Goal: Task Accomplishment & Management: Use online tool/utility

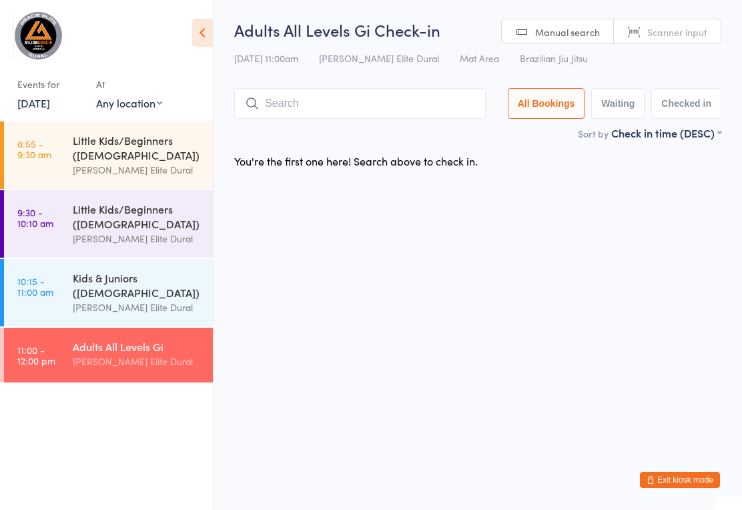
click at [321, 101] on input "search" at bounding box center [360, 103] width 252 height 31
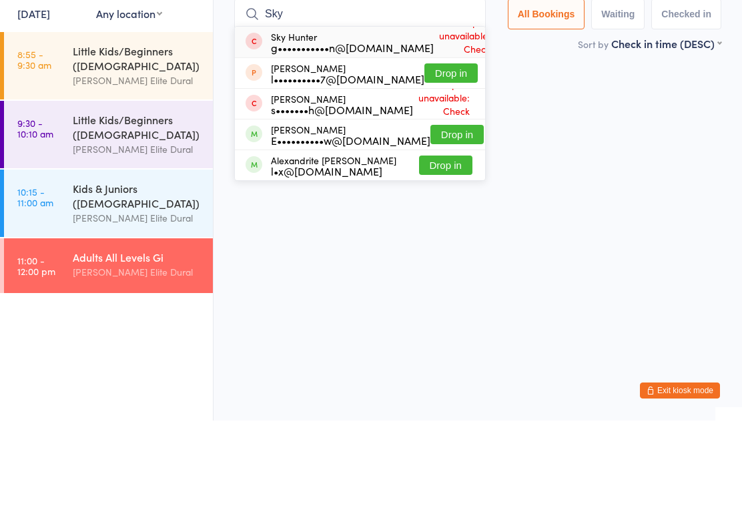
type input "Sky"
click at [430, 214] on button "Drop in" at bounding box center [456, 223] width 53 height 19
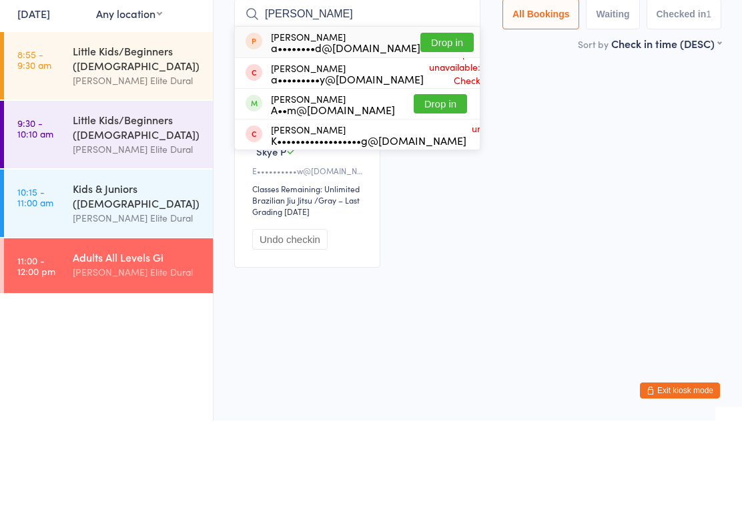
type input "[PERSON_NAME]"
click at [442, 184] on button "Drop in" at bounding box center [440, 193] width 53 height 19
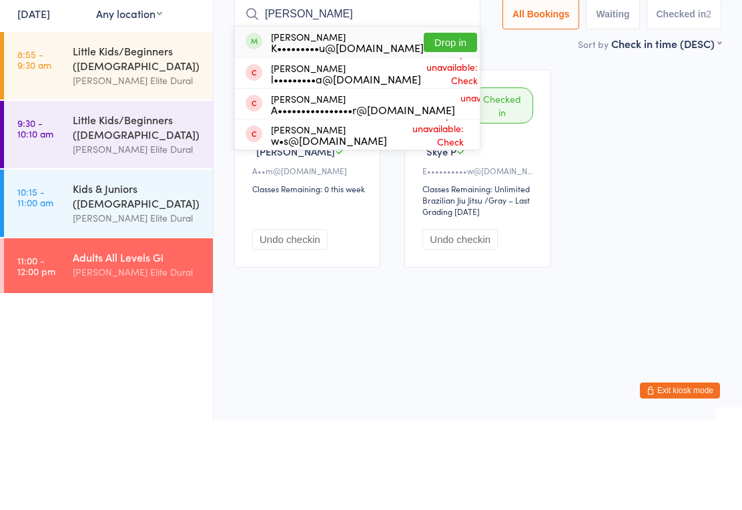
type input "[PERSON_NAME]"
click at [426, 122] on button "Drop in" at bounding box center [450, 131] width 53 height 19
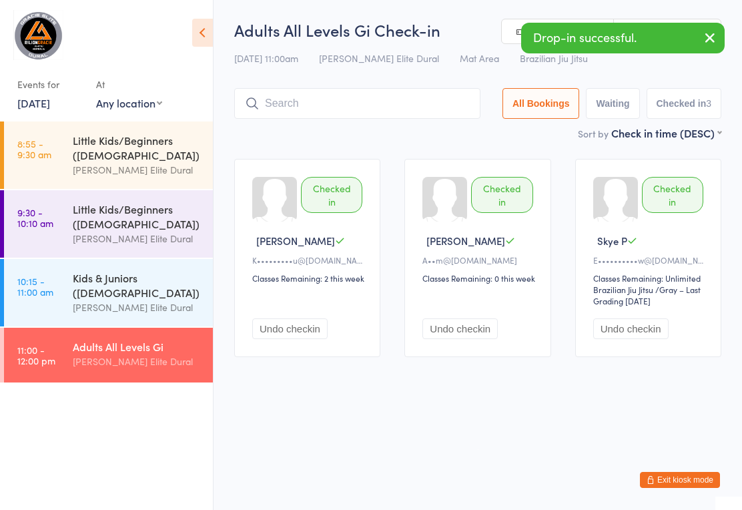
click at [325, 113] on input "search" at bounding box center [357, 103] width 246 height 31
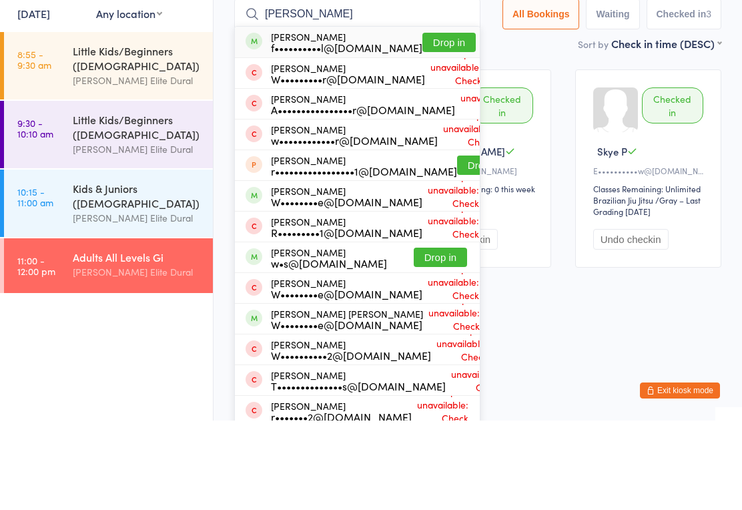
type input "[PERSON_NAME]"
click at [430, 122] on button "Drop in" at bounding box center [448, 131] width 53 height 19
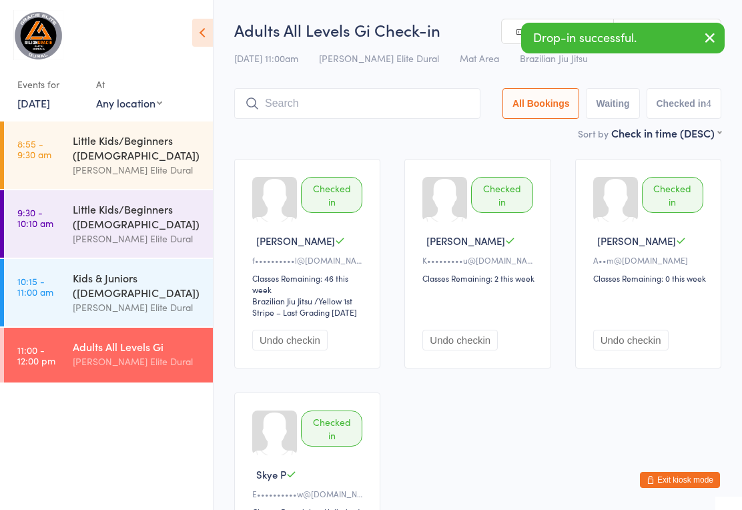
click at [329, 114] on input "search" at bounding box center [357, 103] width 246 height 31
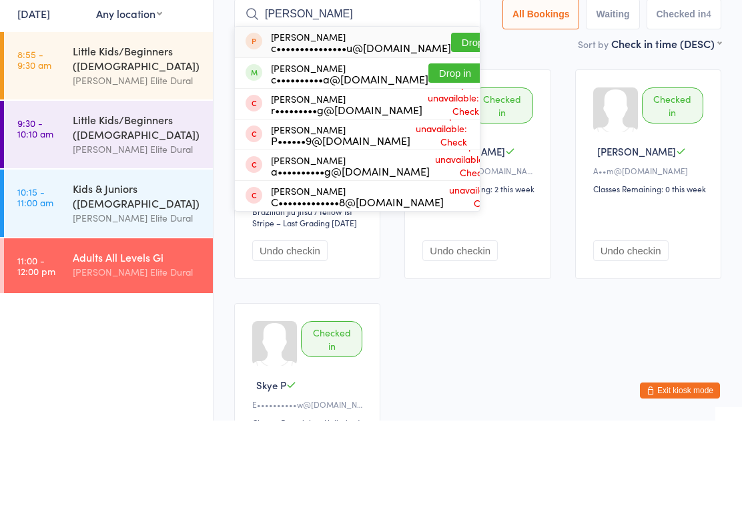
type input "[PERSON_NAME]"
click at [451, 122] on button "Drop in" at bounding box center [477, 131] width 53 height 19
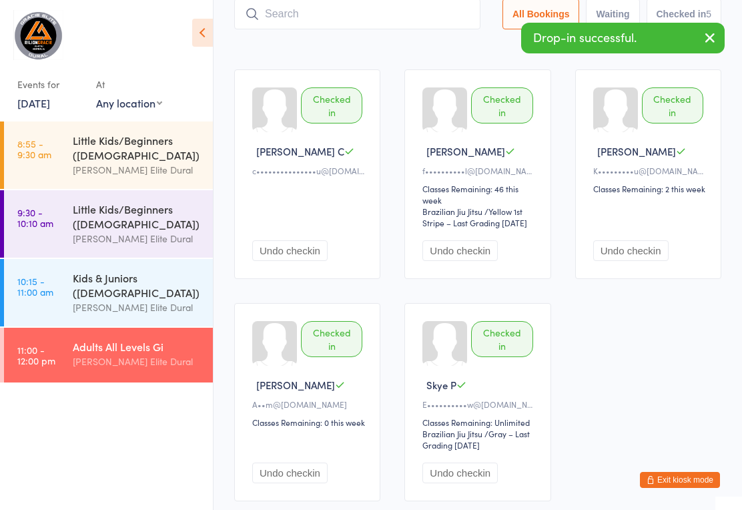
click at [320, 26] on input "search" at bounding box center [357, 14] width 246 height 31
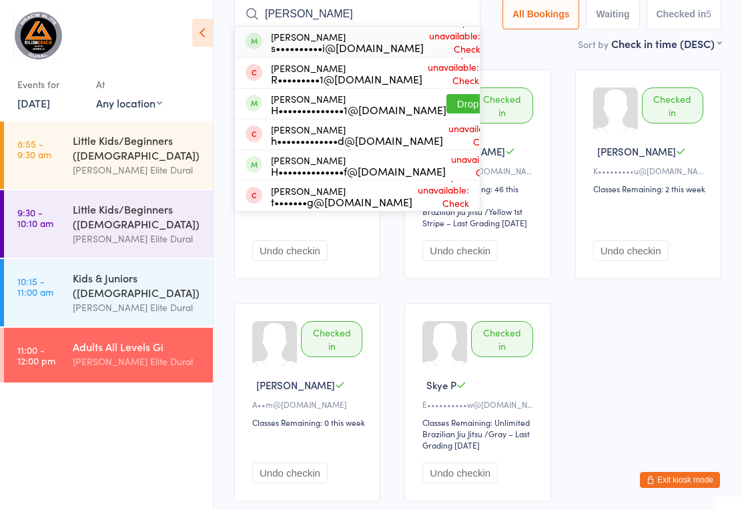
type input "[PERSON_NAME]"
click at [446, 103] on button "Drop in" at bounding box center [472, 103] width 53 height 19
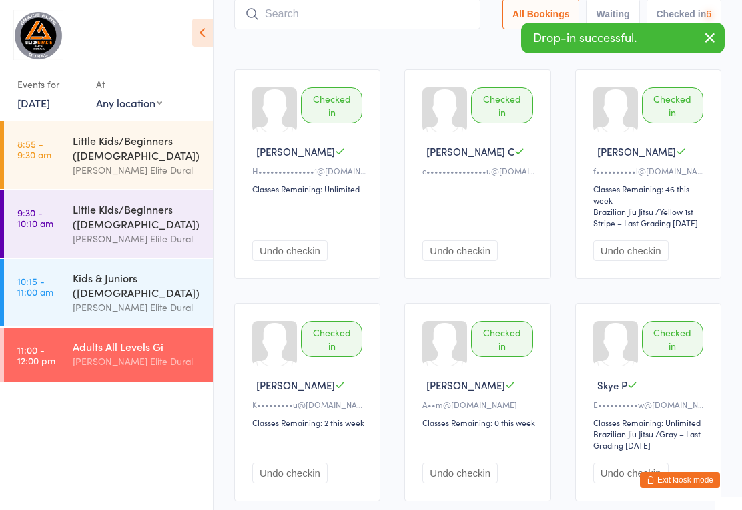
click at [328, 27] on input "search" at bounding box center [357, 14] width 246 height 31
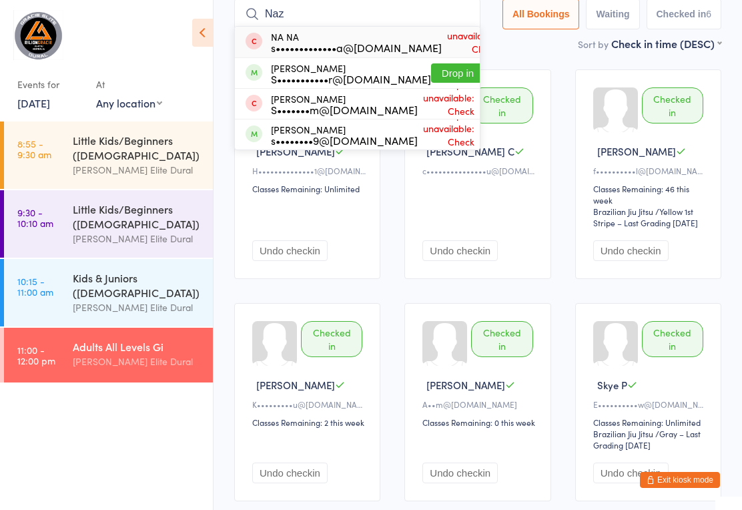
type input "Naz"
click at [431, 73] on button "Drop in" at bounding box center [457, 72] width 53 height 19
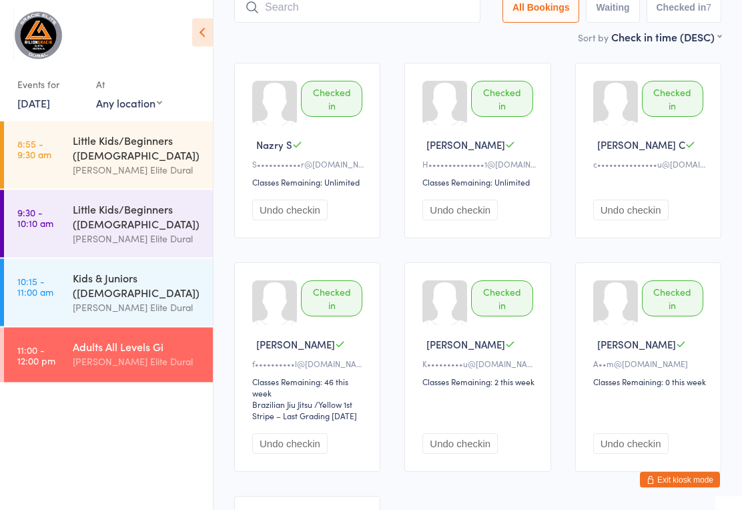
scroll to position [0, 0]
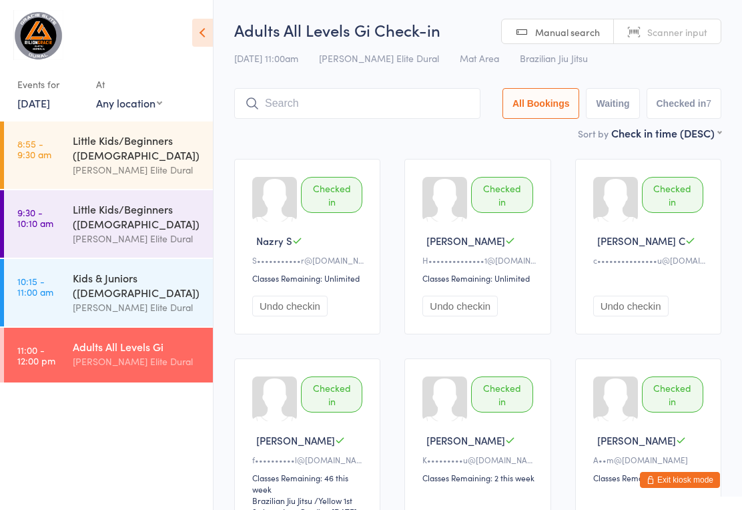
click at [412, 119] on input "search" at bounding box center [357, 103] width 246 height 31
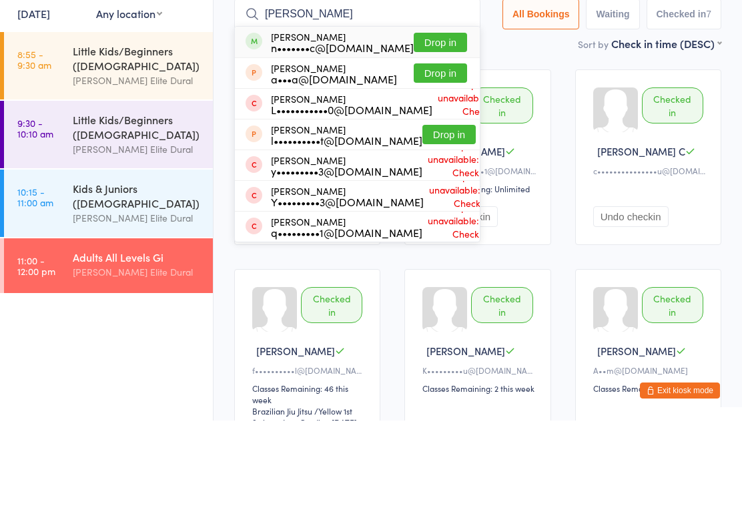
type input "[PERSON_NAME]"
click at [442, 122] on button "Drop in" at bounding box center [440, 131] width 53 height 19
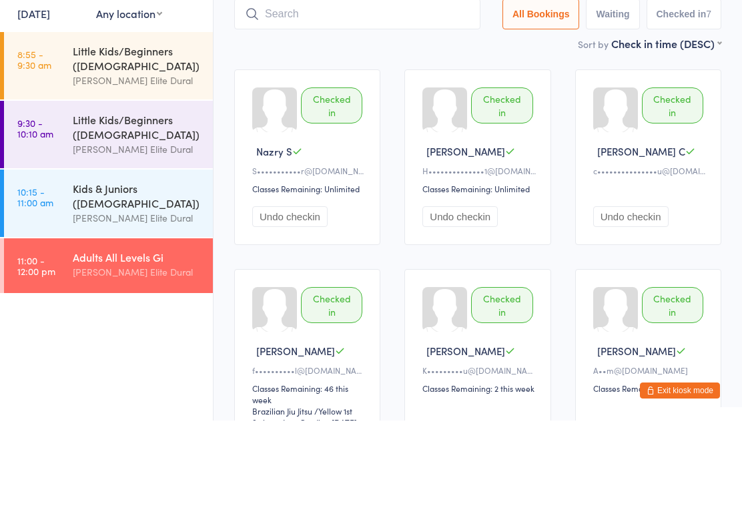
scroll to position [89, 0]
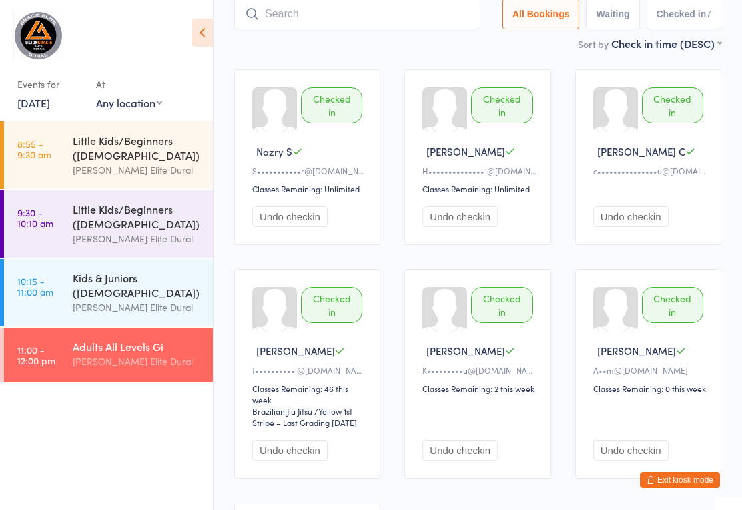
click at [411, 26] on input "search" at bounding box center [357, 14] width 246 height 31
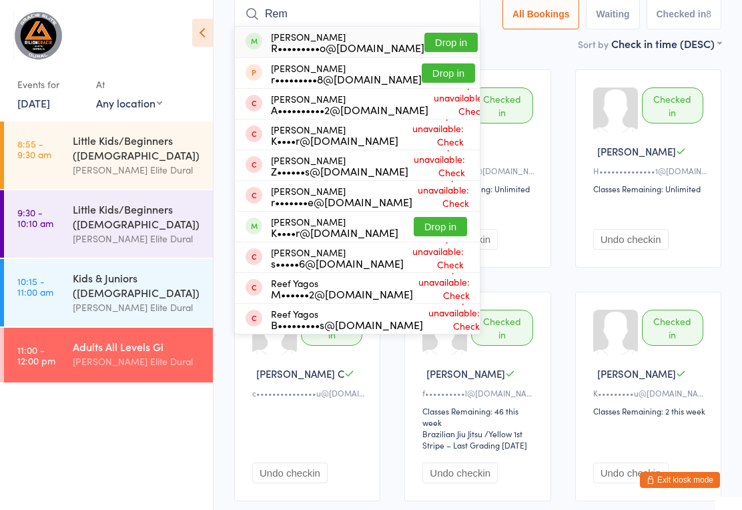
type input "Rem"
click at [426, 40] on button "Drop in" at bounding box center [450, 42] width 53 height 19
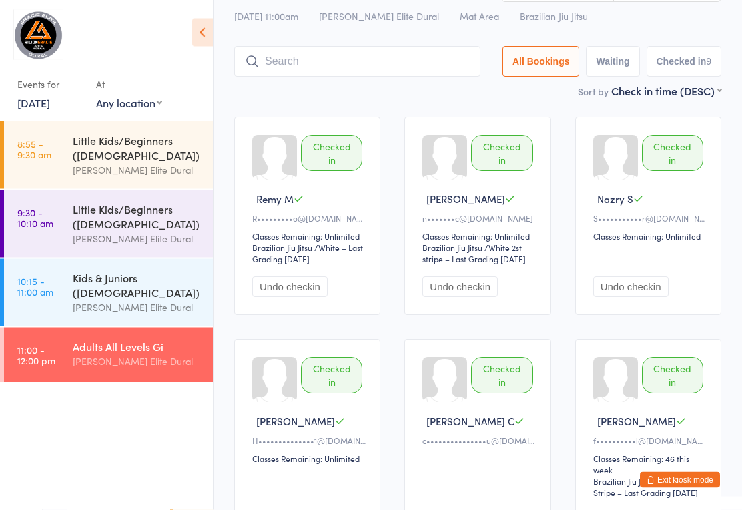
click at [346, 63] on input "search" at bounding box center [357, 62] width 246 height 31
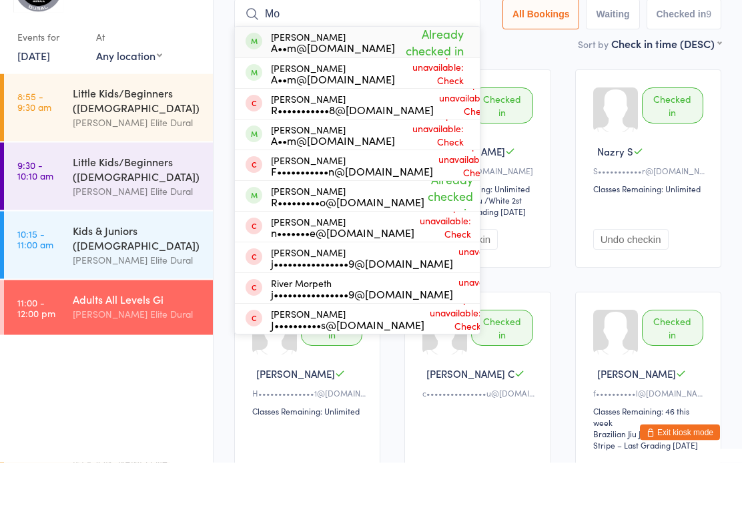
type input "M"
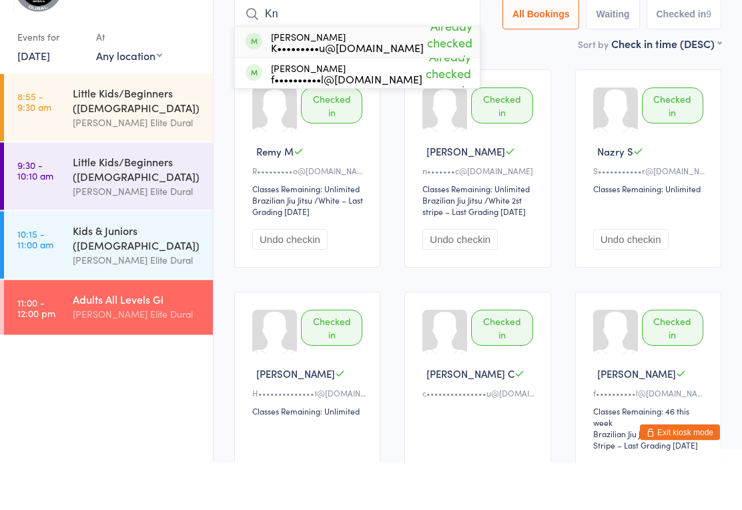
type input "K"
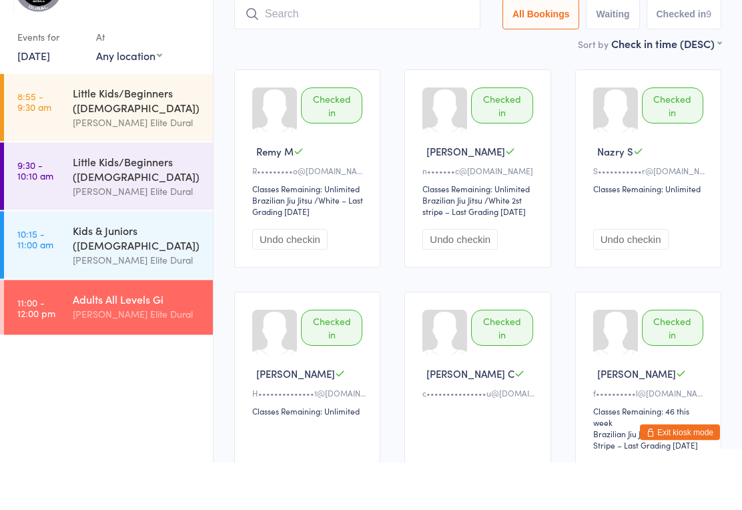
click at [562, 190] on div "Checked in Remy M R•••••••••o@[DOMAIN_NAME] Classes Remaining: Unlimited Brazil…" at bounding box center [477, 444] width 511 height 678
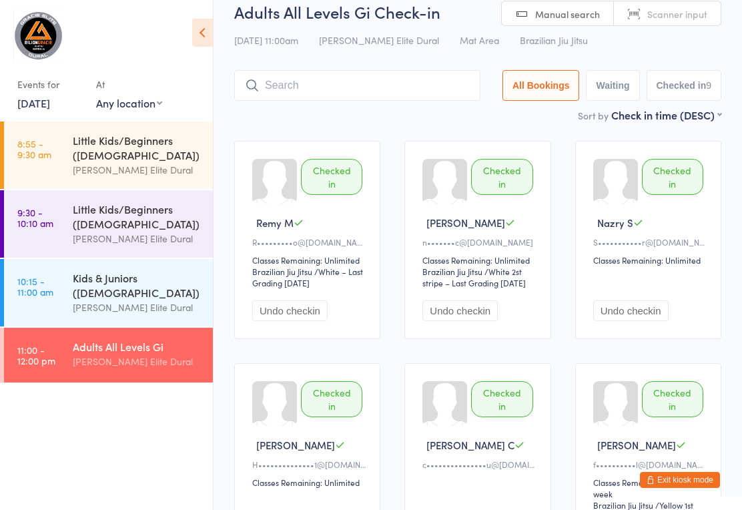
scroll to position [0, 0]
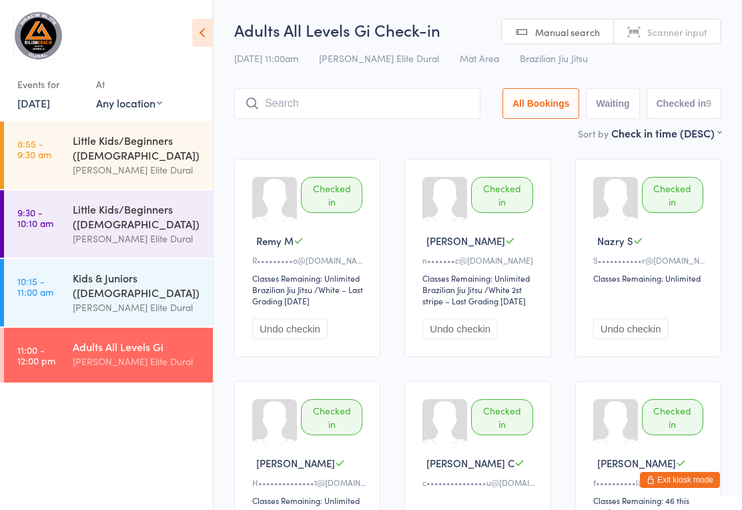
click at [352, 111] on input "search" at bounding box center [357, 103] width 246 height 31
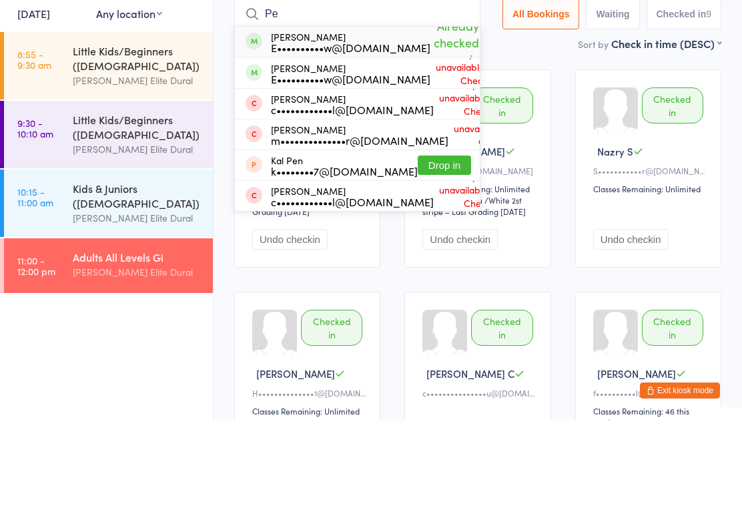
type input "P"
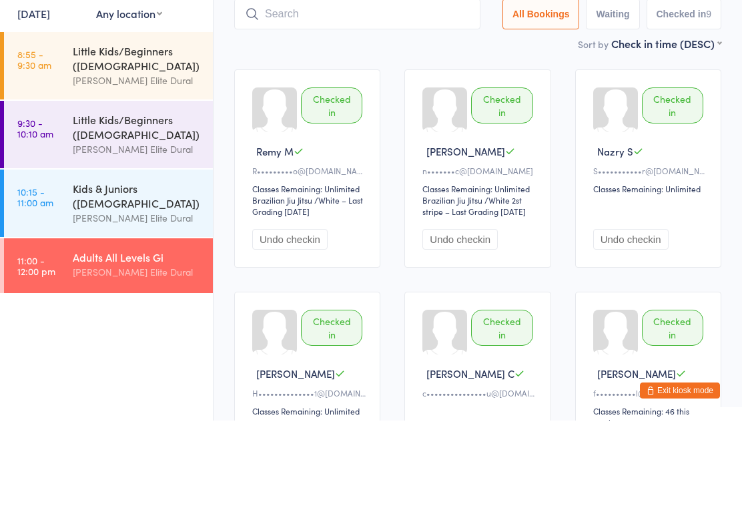
click at [240, 210] on div "Checked in Remy M R•••••••••o@[DOMAIN_NAME] Classes Remaining: Unlimited Brazil…" at bounding box center [307, 258] width 146 height 198
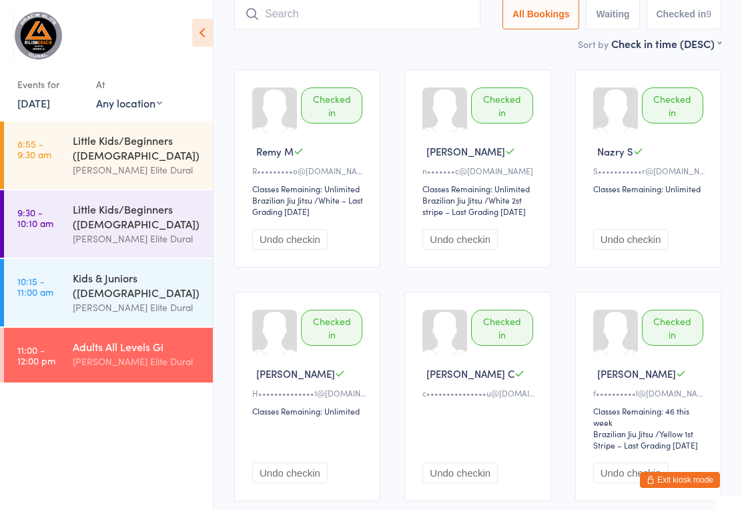
click at [155, 300] on div "Kids & Juniors ([DEMOGRAPHIC_DATA])" at bounding box center [137, 284] width 129 height 29
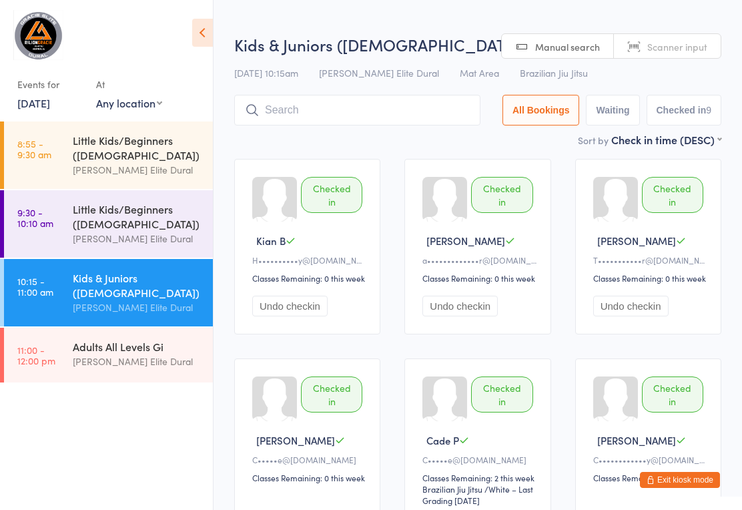
click at [154, 231] on div "Little Kids/Beginners ([DEMOGRAPHIC_DATA])" at bounding box center [137, 216] width 129 height 29
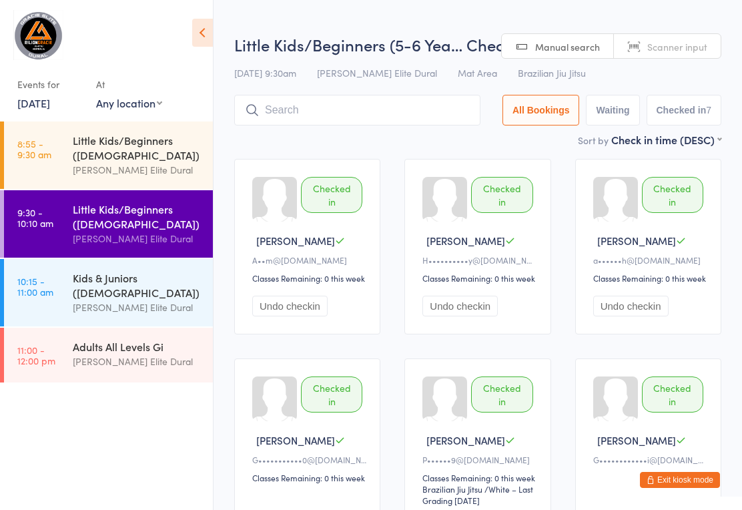
click at [133, 167] on div "[PERSON_NAME] Elite Dural" at bounding box center [137, 169] width 129 height 15
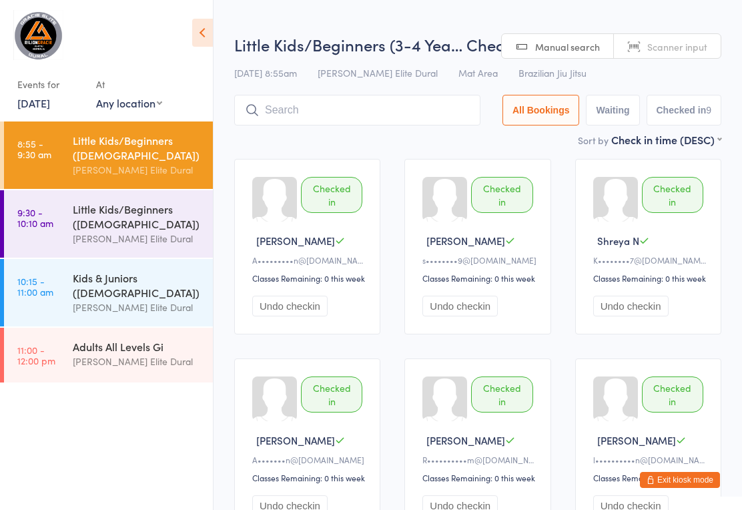
click at [47, 107] on link "[DATE]" at bounding box center [33, 102] width 33 height 15
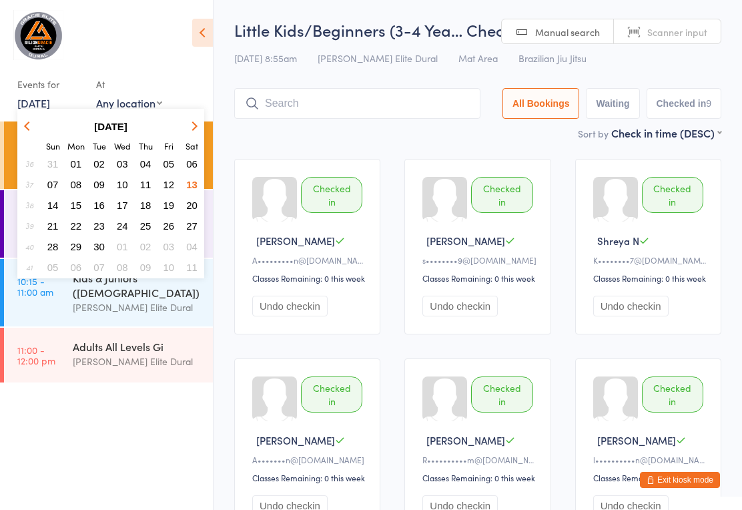
click at [83, 204] on button "15" at bounding box center [76, 205] width 21 height 18
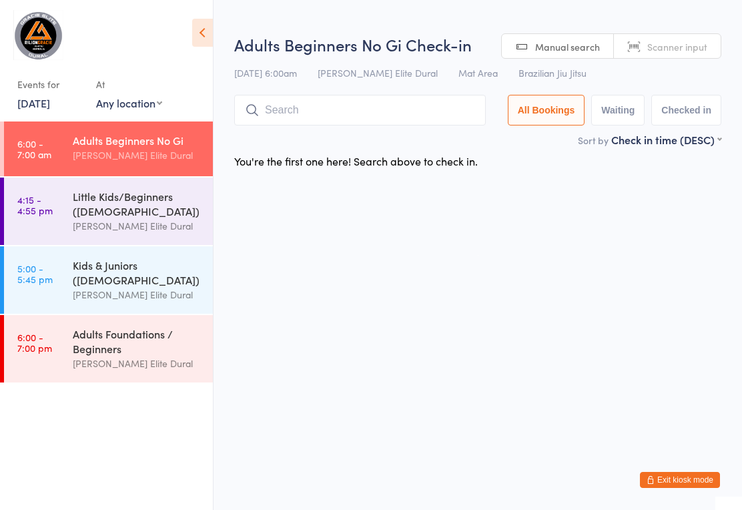
click at [130, 222] on div "[PERSON_NAME] Elite Dural" at bounding box center [137, 225] width 129 height 15
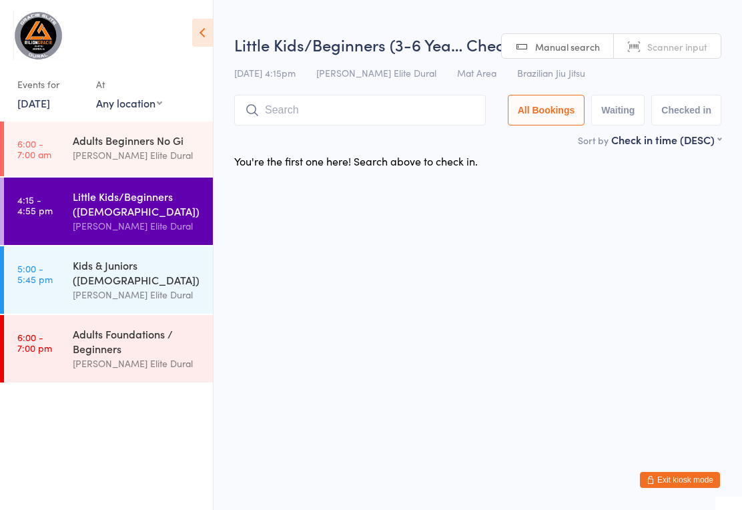
click at [123, 154] on div "[PERSON_NAME] Elite Dural" at bounding box center [137, 154] width 129 height 15
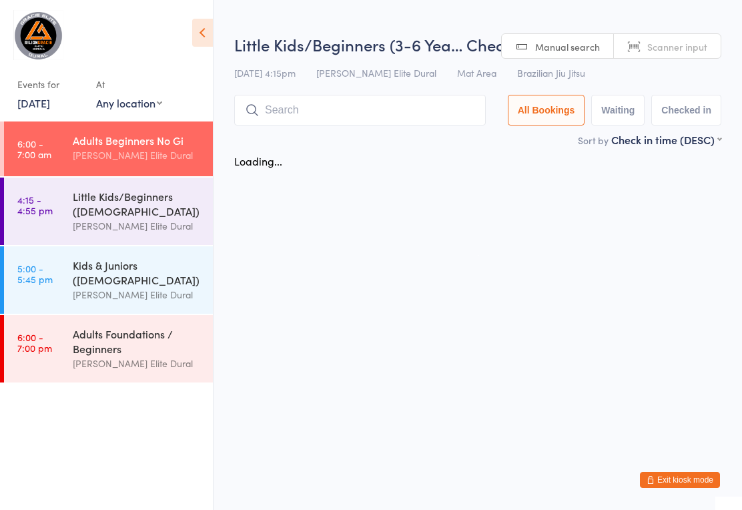
click at [131, 222] on div "[PERSON_NAME] Elite Dural" at bounding box center [137, 225] width 129 height 15
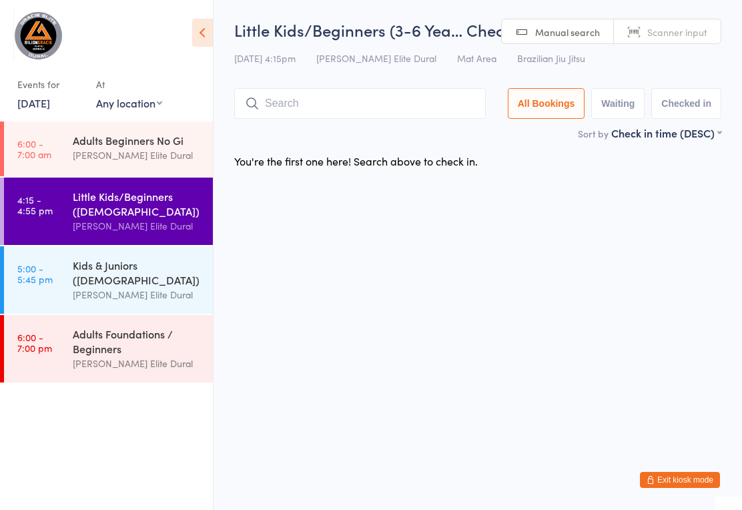
click at [39, 97] on link "[DATE]" at bounding box center [33, 102] width 33 height 15
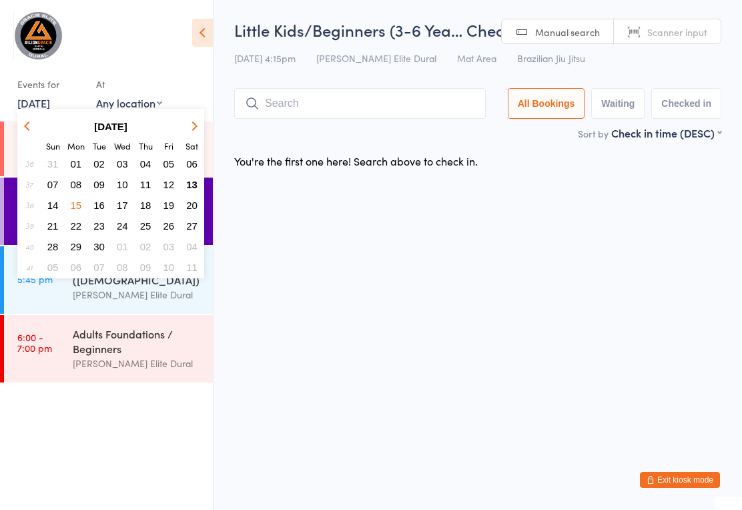
click at [195, 185] on span "13" at bounding box center [191, 184] width 11 height 11
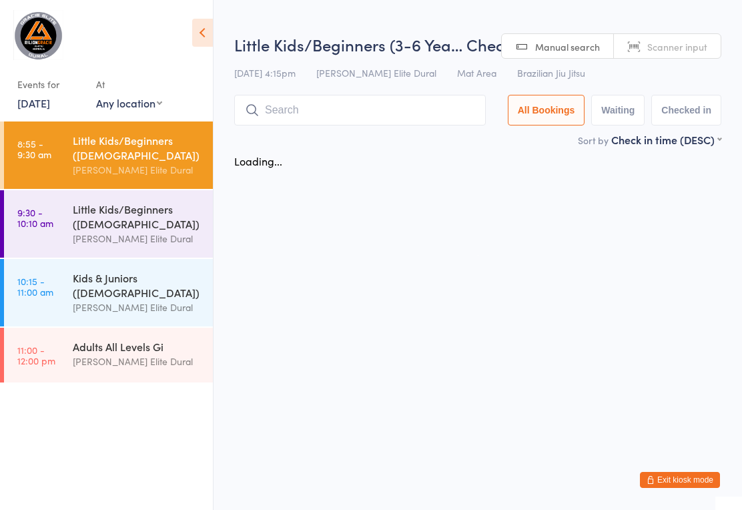
click at [69, 362] on link "11:00 - 12:00 pm Adults All Levels Gi [PERSON_NAME] Elite Dural" at bounding box center [108, 355] width 209 height 55
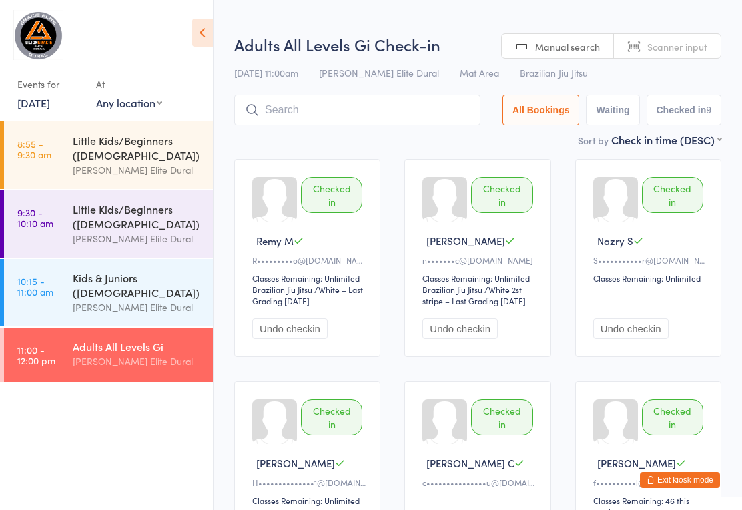
click at [50, 97] on link "[DATE]" at bounding box center [33, 102] width 33 height 15
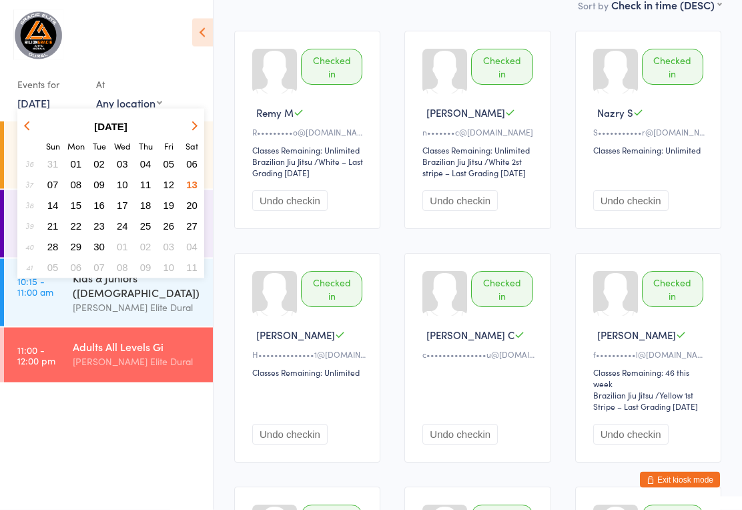
scroll to position [84, 0]
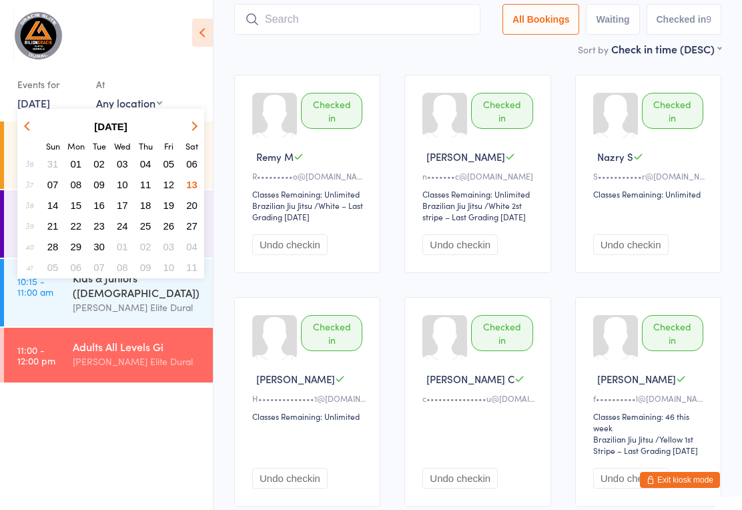
click at [308, 26] on input "search" at bounding box center [357, 19] width 246 height 31
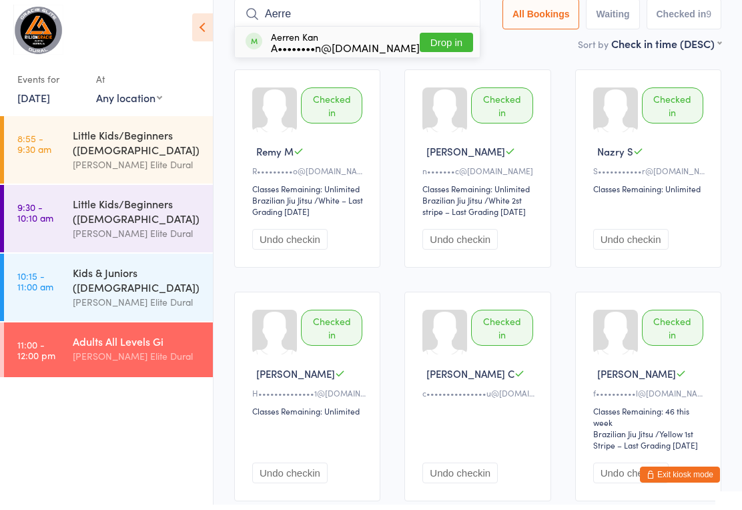
type input "Aerre"
click at [424, 49] on button "Drop in" at bounding box center [446, 47] width 53 height 19
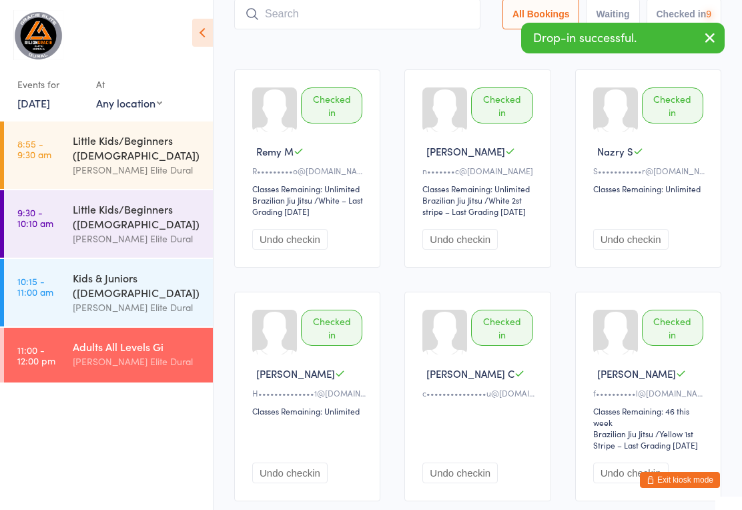
click at [30, 98] on link "[DATE]" at bounding box center [33, 102] width 33 height 15
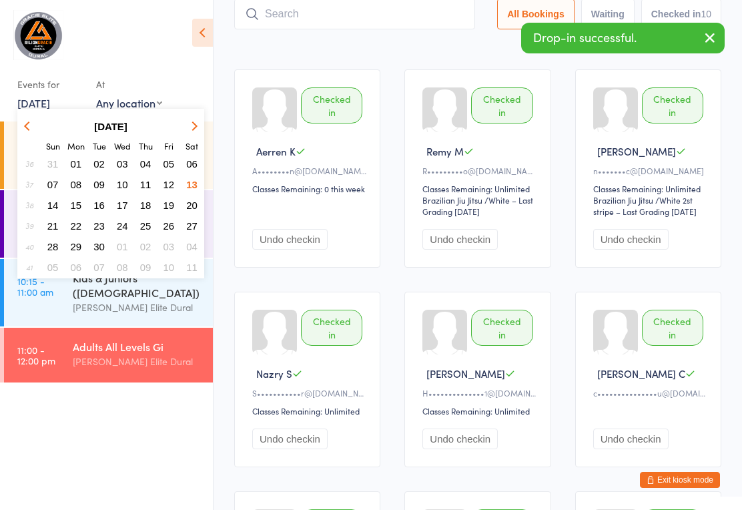
click at [72, 202] on span "15" at bounding box center [76, 205] width 11 height 11
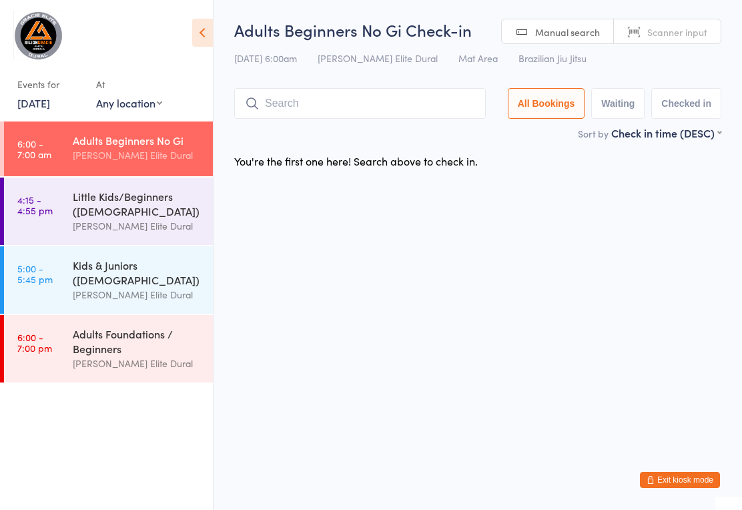
click at [40, 106] on link "[DATE]" at bounding box center [33, 102] width 33 height 15
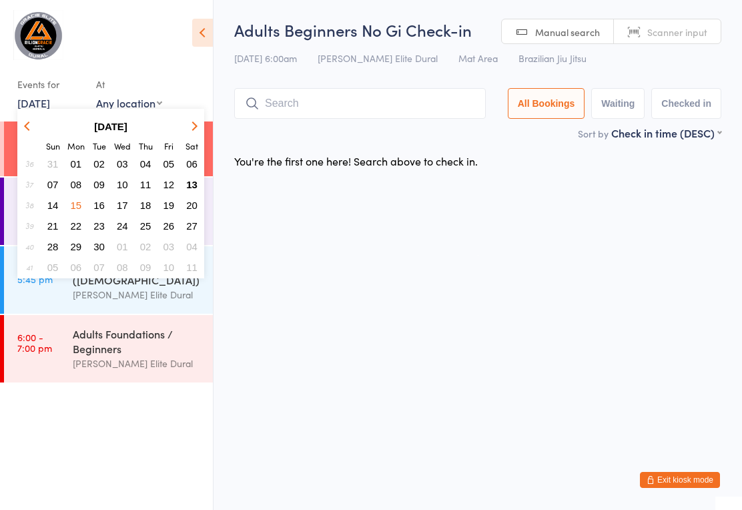
click at [184, 192] on button "13" at bounding box center [192, 185] width 21 height 18
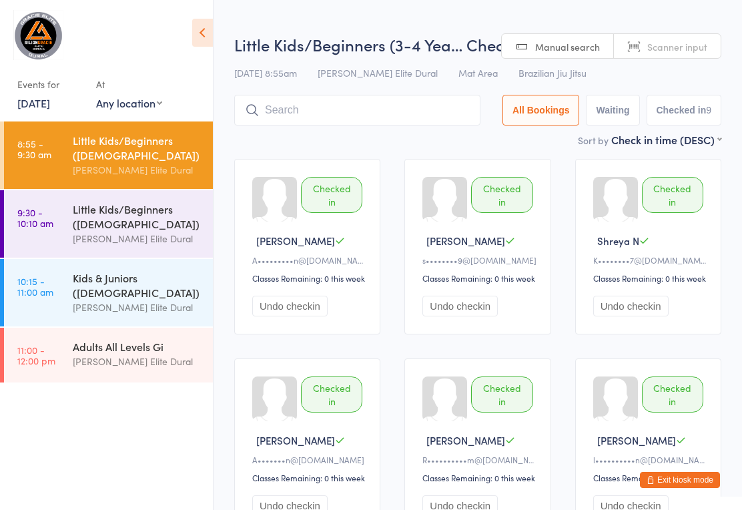
click at [138, 380] on div "Adults All Levels Gi [PERSON_NAME] Elite Dural" at bounding box center [143, 354] width 140 height 53
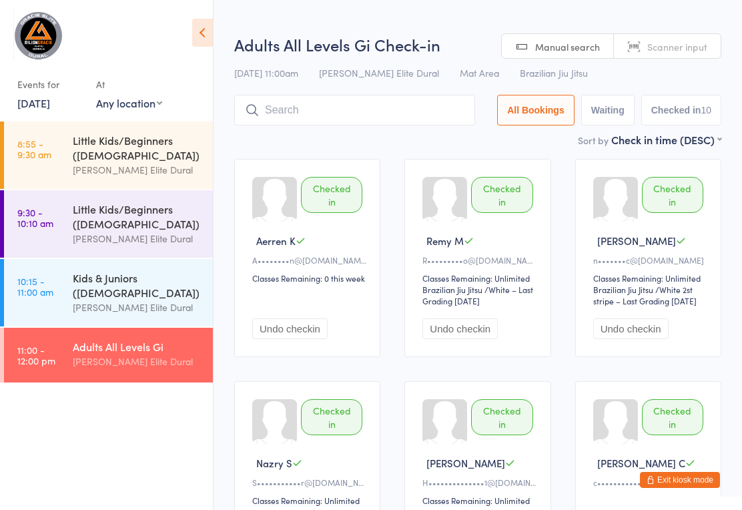
click at [356, 104] on input "search" at bounding box center [354, 110] width 241 height 31
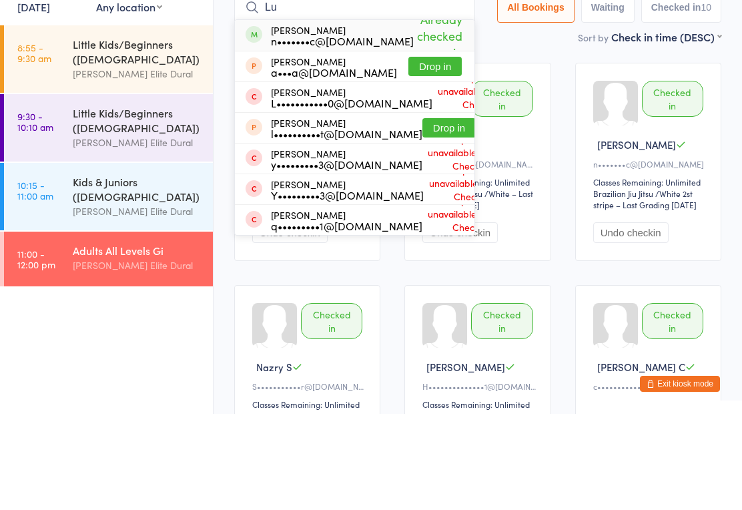
type input "L"
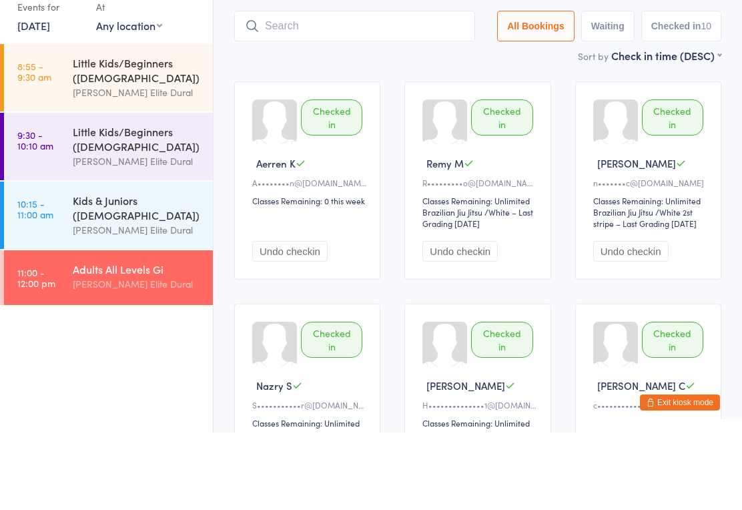
click at [50, 95] on link "[DATE]" at bounding box center [33, 102] width 33 height 15
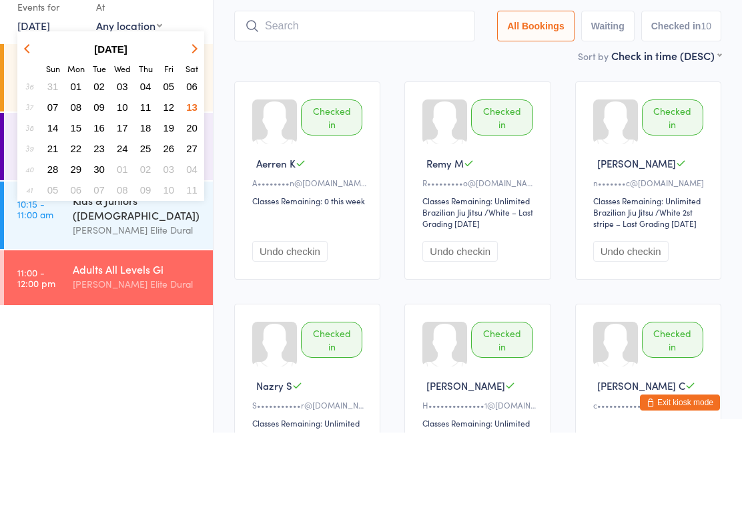
scroll to position [77, 0]
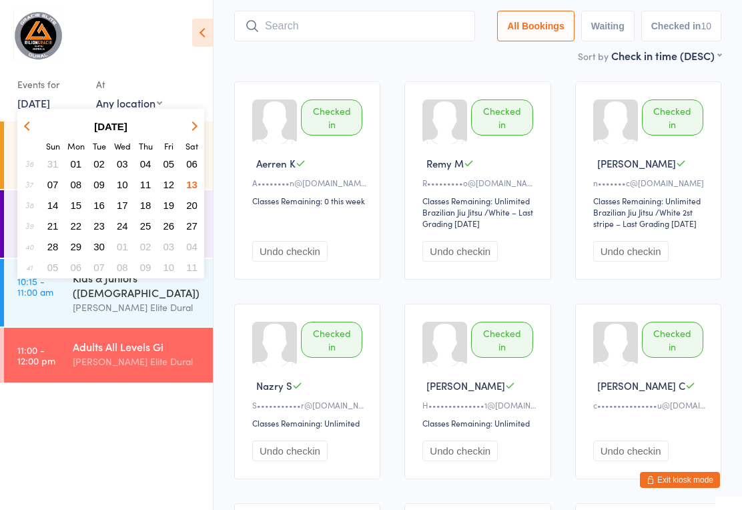
click at [61, 203] on button "14" at bounding box center [53, 205] width 21 height 18
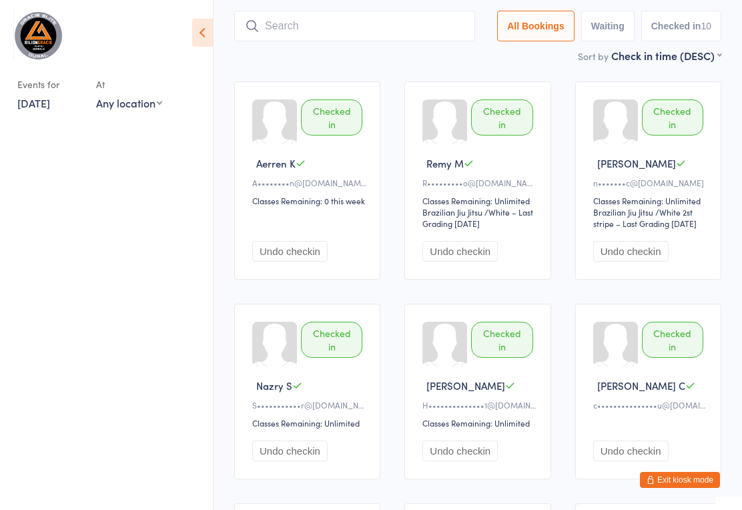
click at [46, 110] on link "[DATE]" at bounding box center [33, 102] width 33 height 15
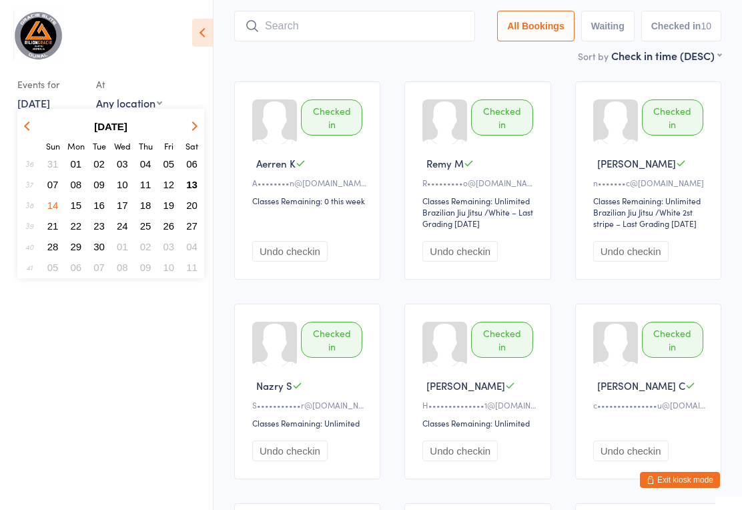
click at [84, 214] on button "15" at bounding box center [76, 205] width 21 height 18
